Goal: Navigation & Orientation: Find specific page/section

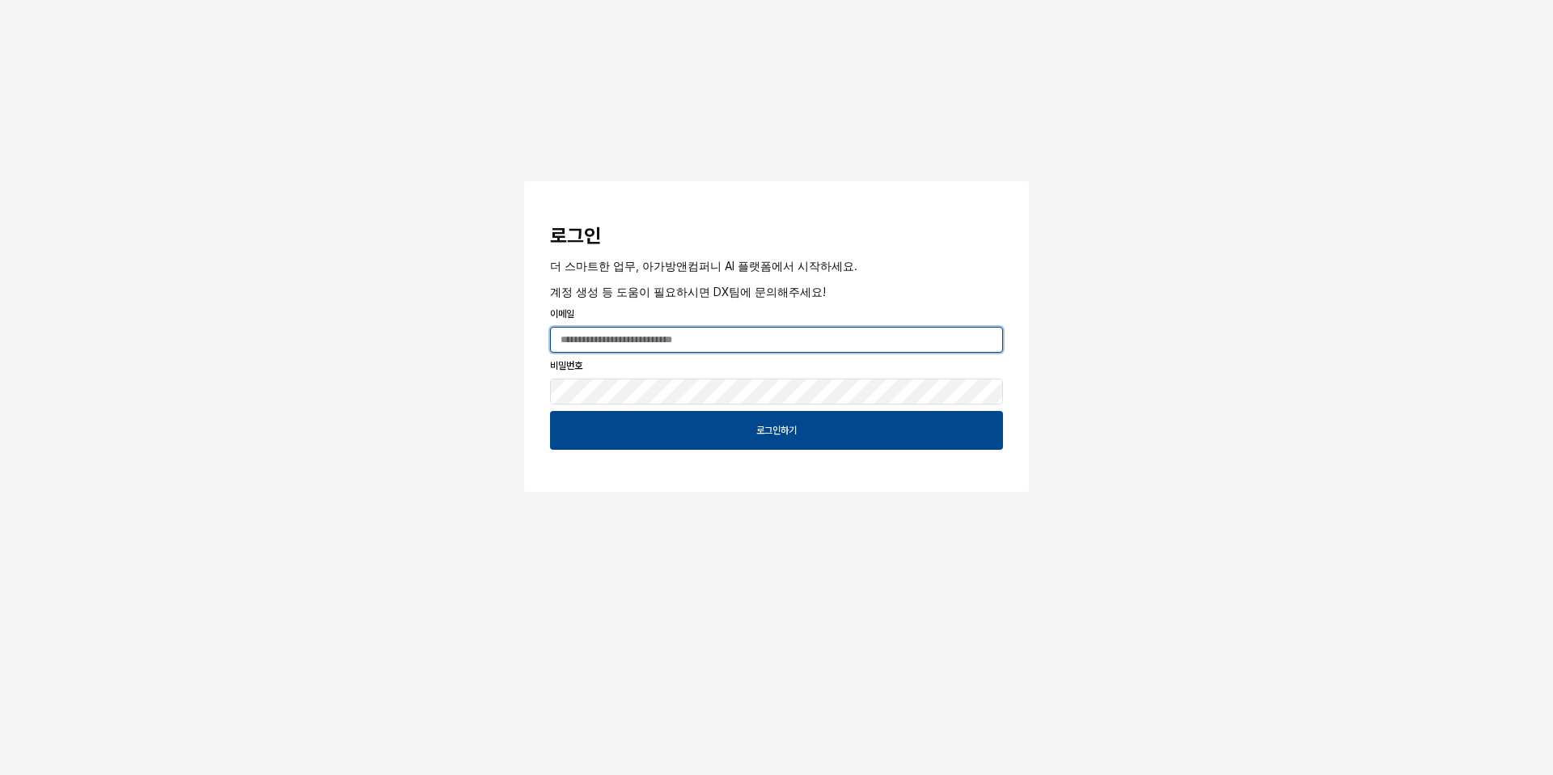
click at [804, 341] on input "App Frame" at bounding box center [776, 340] width 451 height 24
type input "**********"
click at [524, 181] on button "App Frame" at bounding box center [530, 183] width 13 height 5
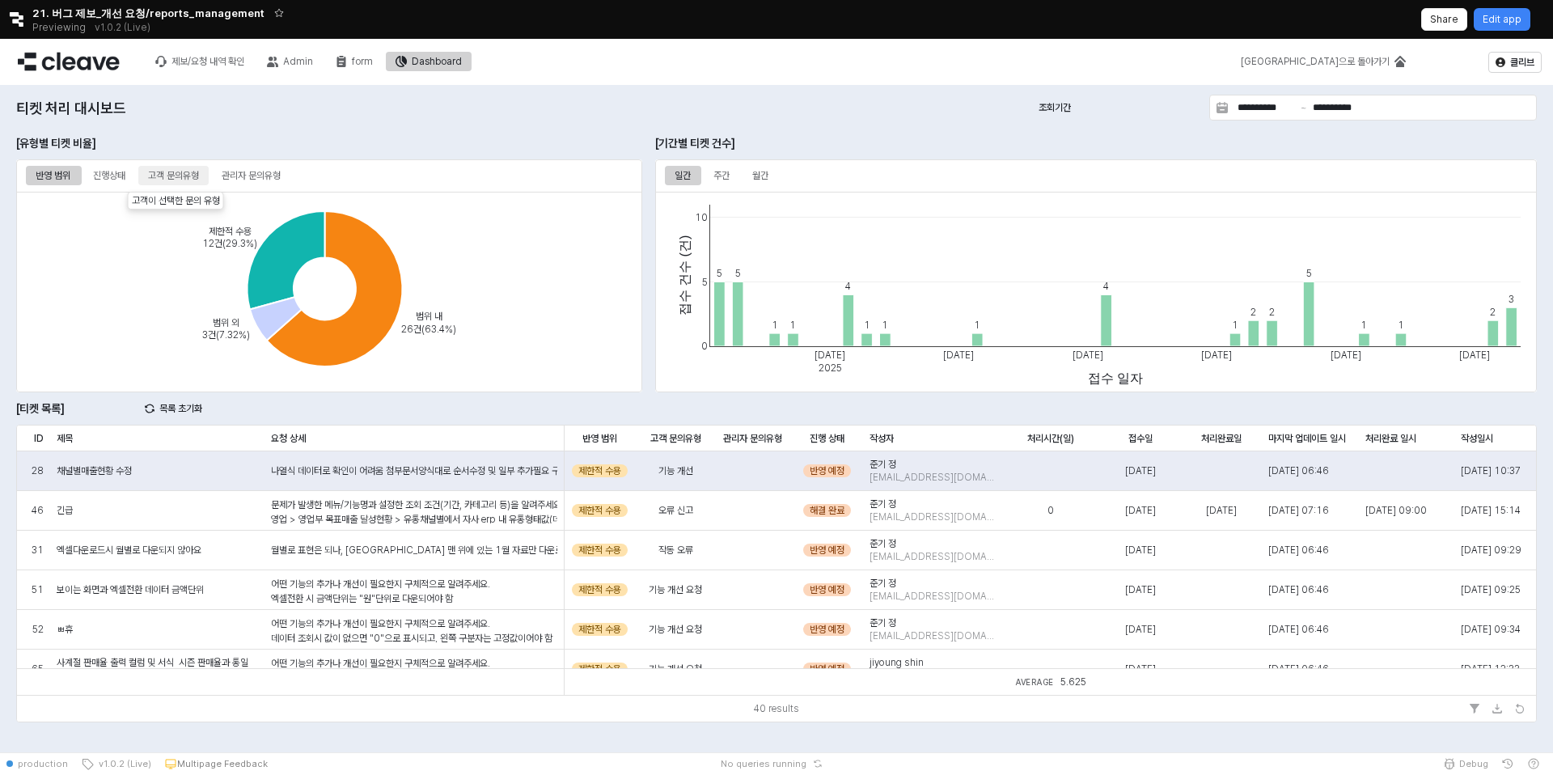
click at [189, 173] on div "고객 문의유형" at bounding box center [173, 175] width 51 height 19
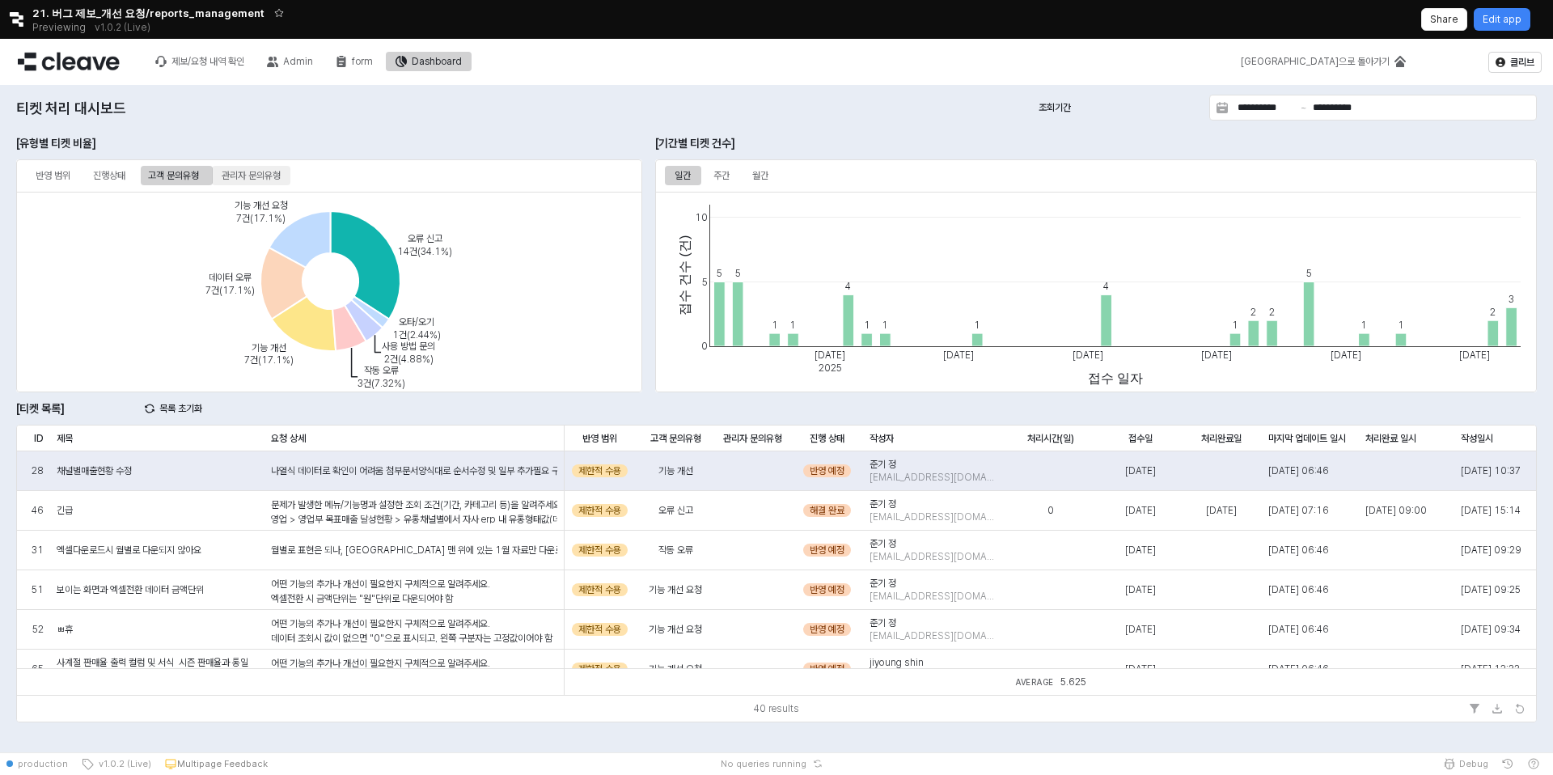
click at [281, 175] on div "관리자 문의유형" at bounding box center [251, 175] width 59 height 19
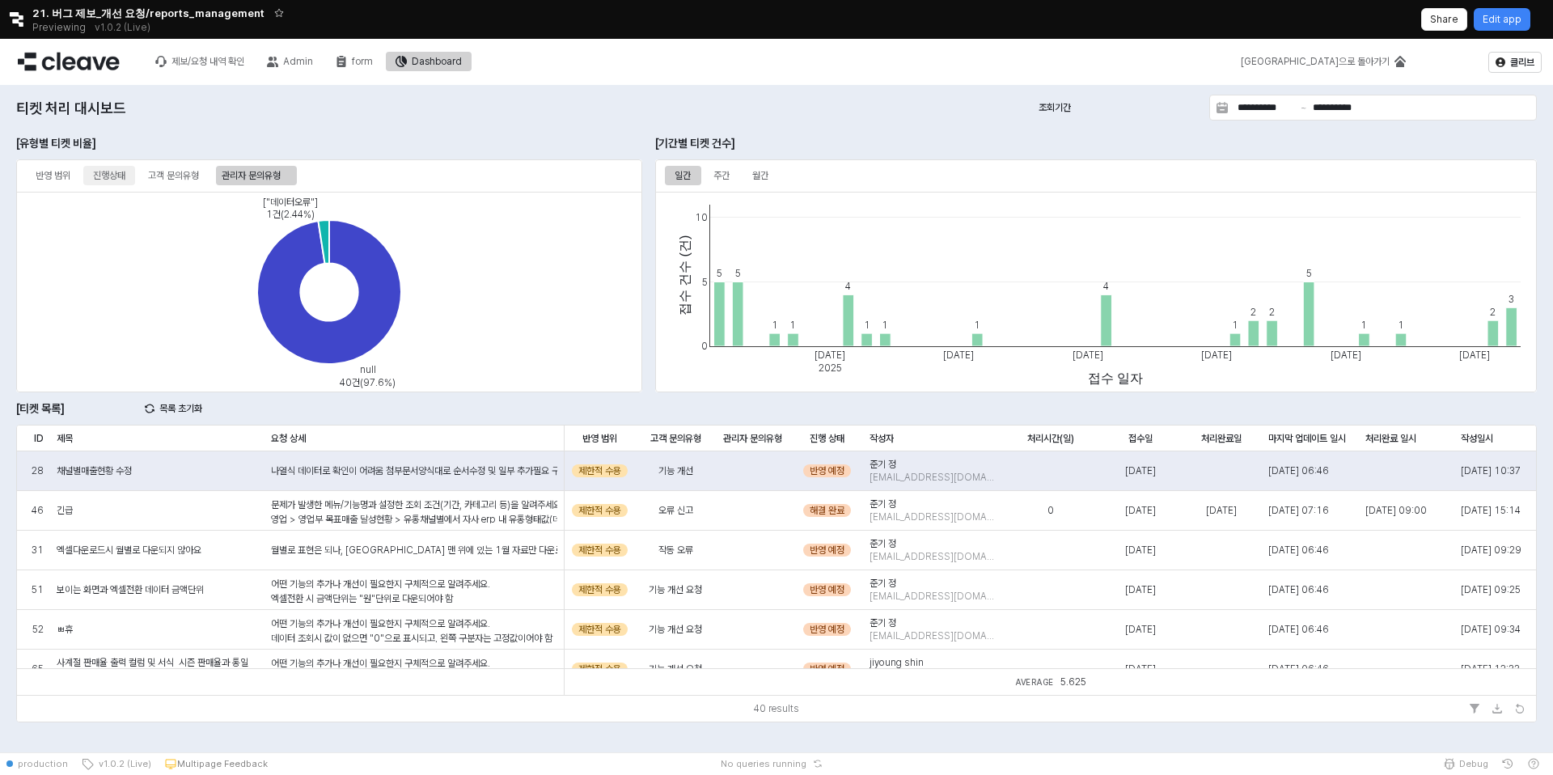
click at [129, 173] on div "진행상태" at bounding box center [109, 175] width 52 height 19
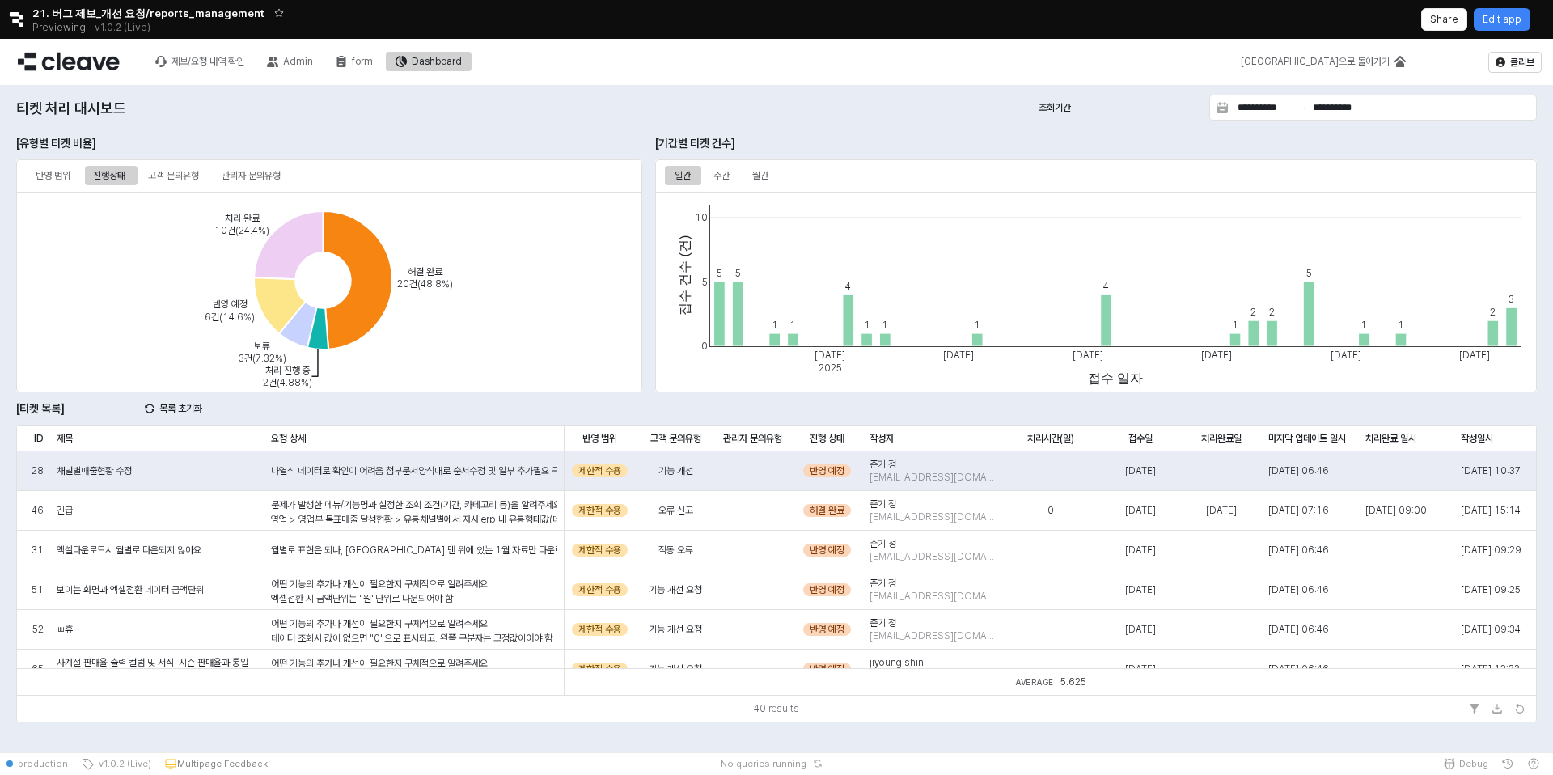
click at [247, 192] on div "해결 완료 20건(48.8%) 처리 완료 10건(24.4%) 반영 예정 6건(14.6%) 보류 3건(7.32%) 처리 진행 중 2건(4.88%)" at bounding box center [329, 292] width 626 height 201
click at [255, 185] on div "반영 범위 진행상태 고객 문의유형 관리자 문의유형" at bounding box center [329, 176] width 607 height 26
click at [264, 175] on div "관리자 문의유형" at bounding box center [251, 175] width 59 height 19
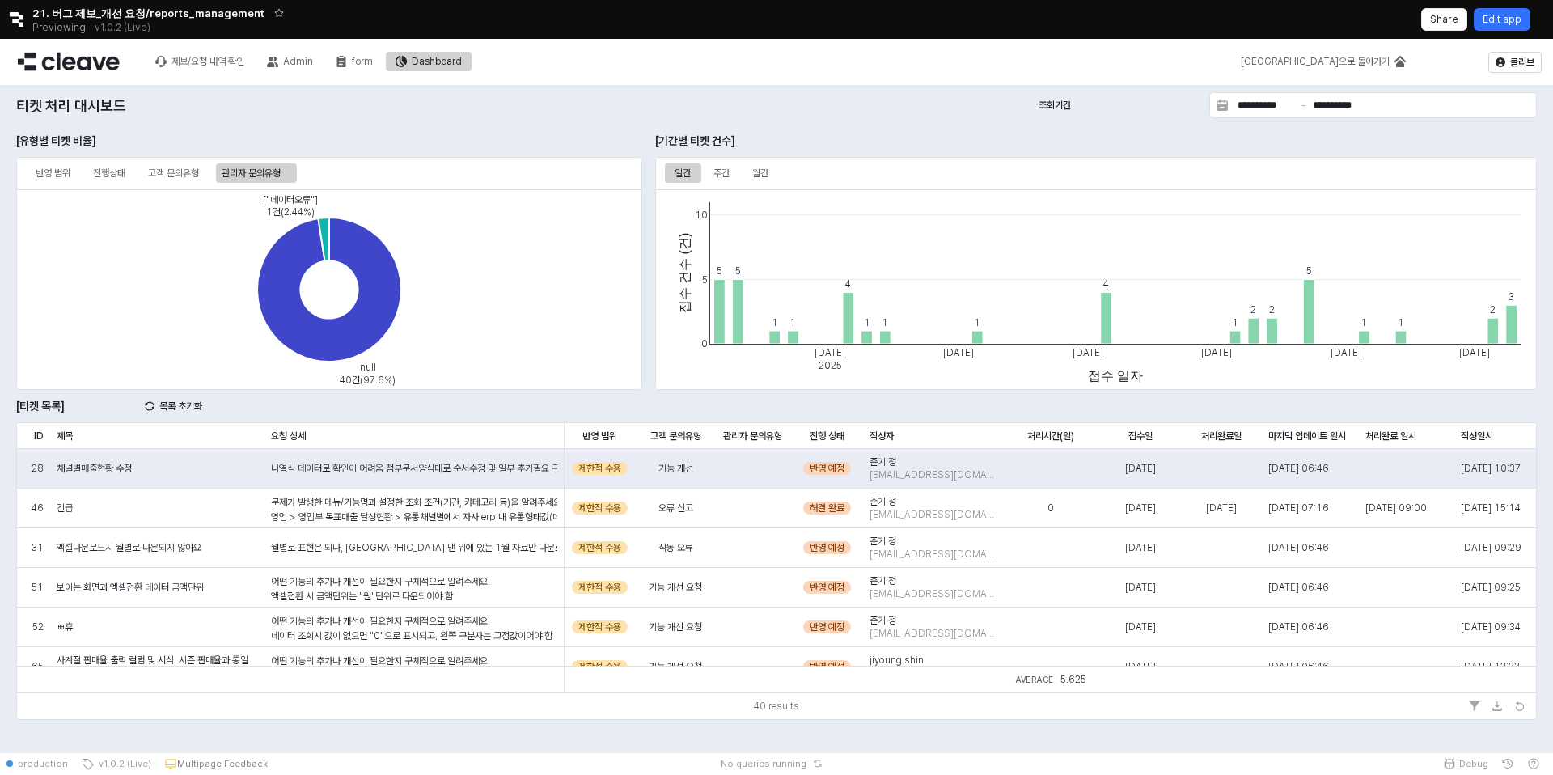
scroll to position [3, 0]
click at [23, 20] on button "Retool logo" at bounding box center [16, 19] width 32 height 15
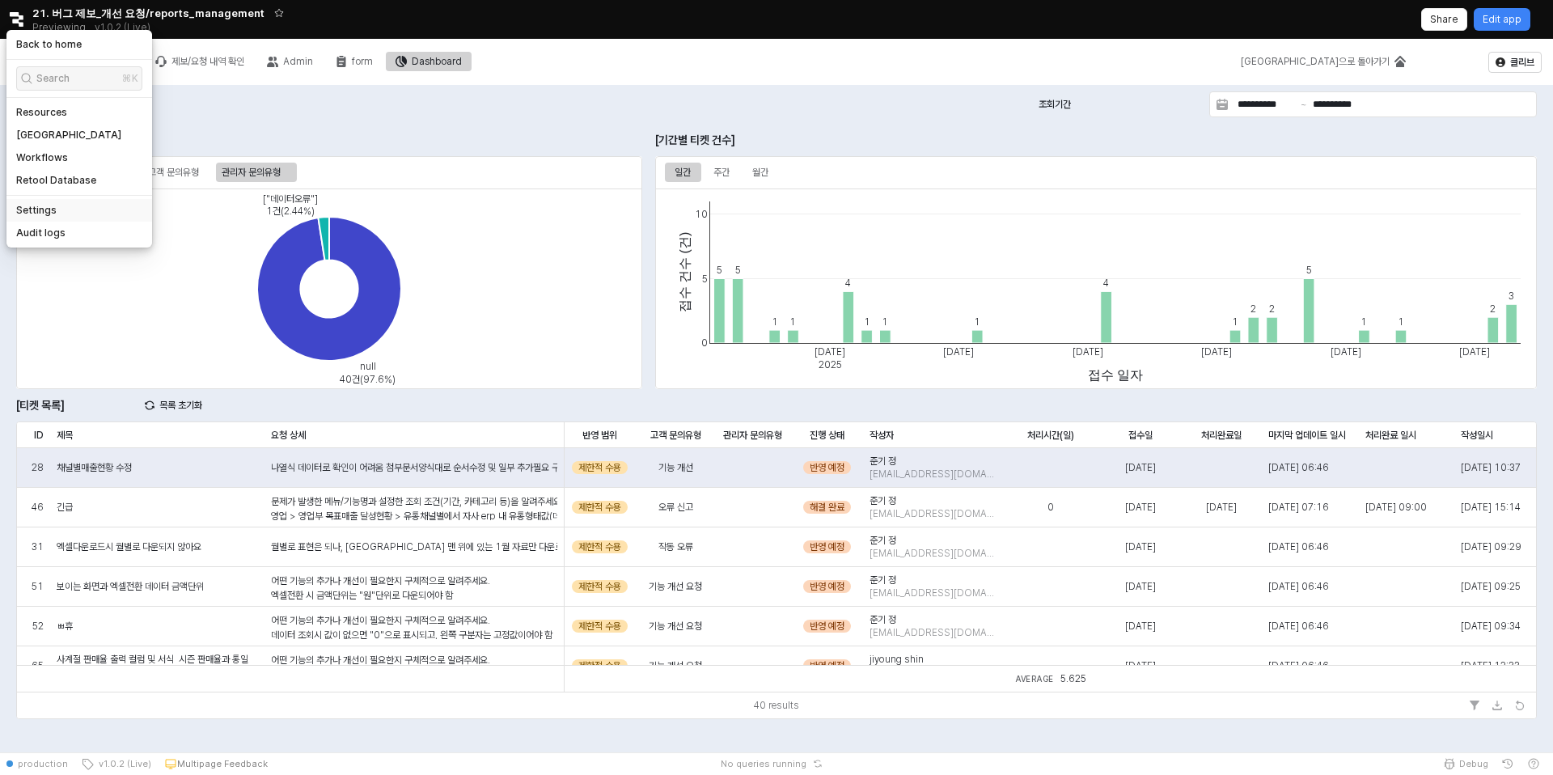
click at [47, 208] on h5 "Settings" at bounding box center [36, 210] width 40 height 13
